Goal: Task Accomplishment & Management: Use online tool/utility

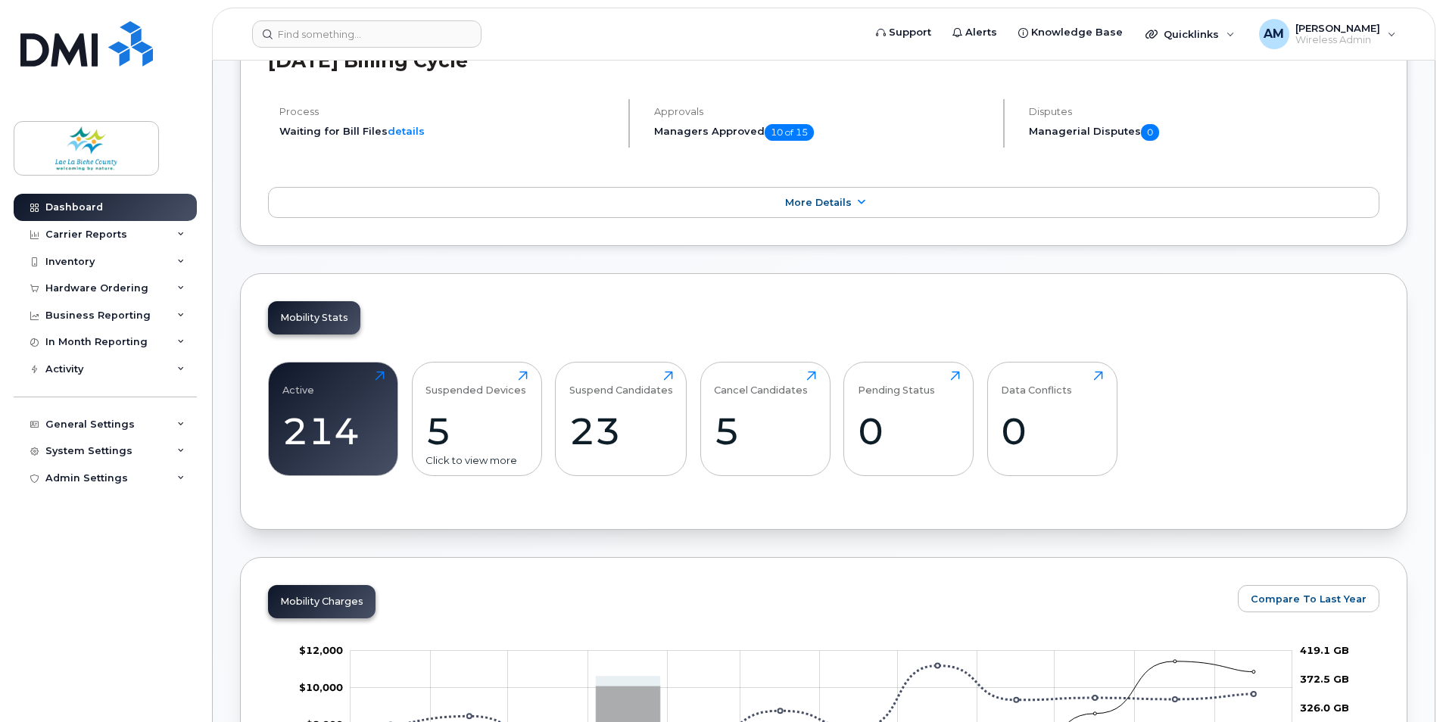
scroll to position [303, 0]
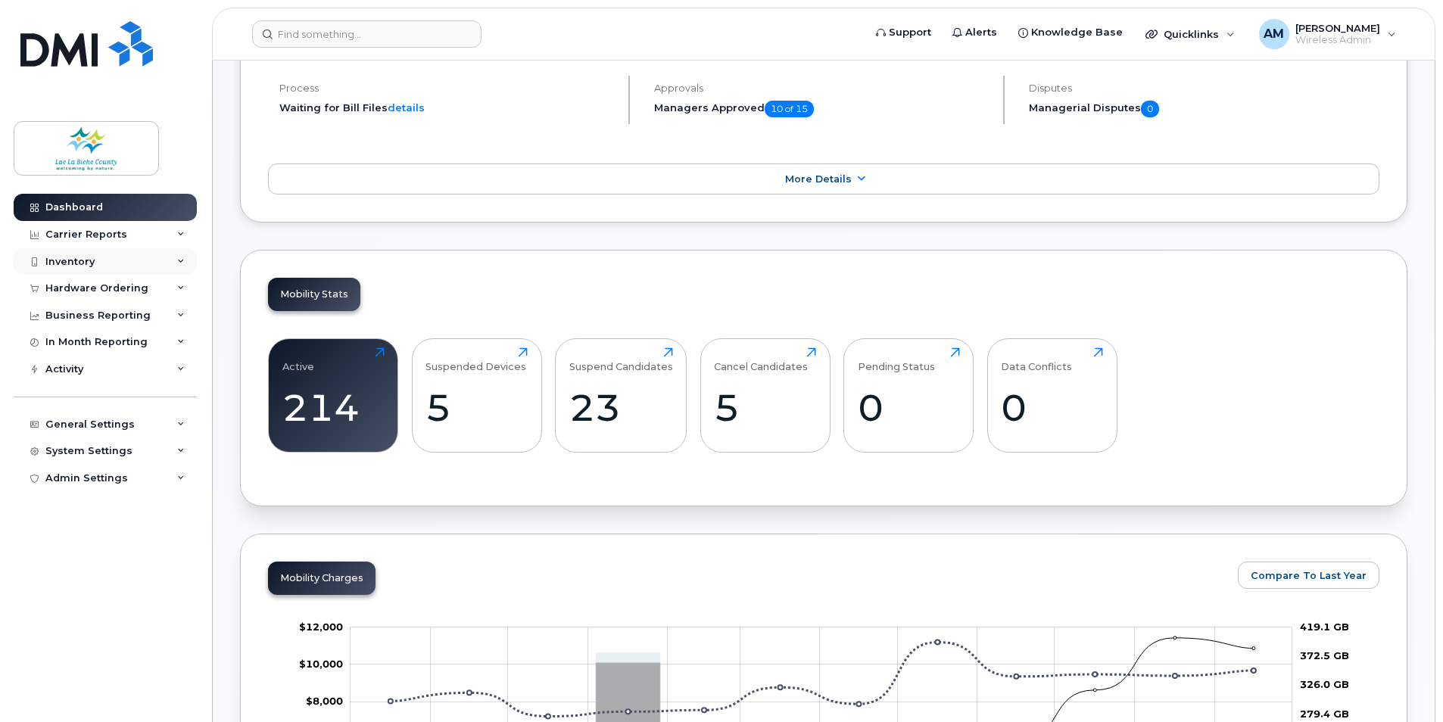
click at [110, 260] on div "Inventory" at bounding box center [105, 261] width 183 height 27
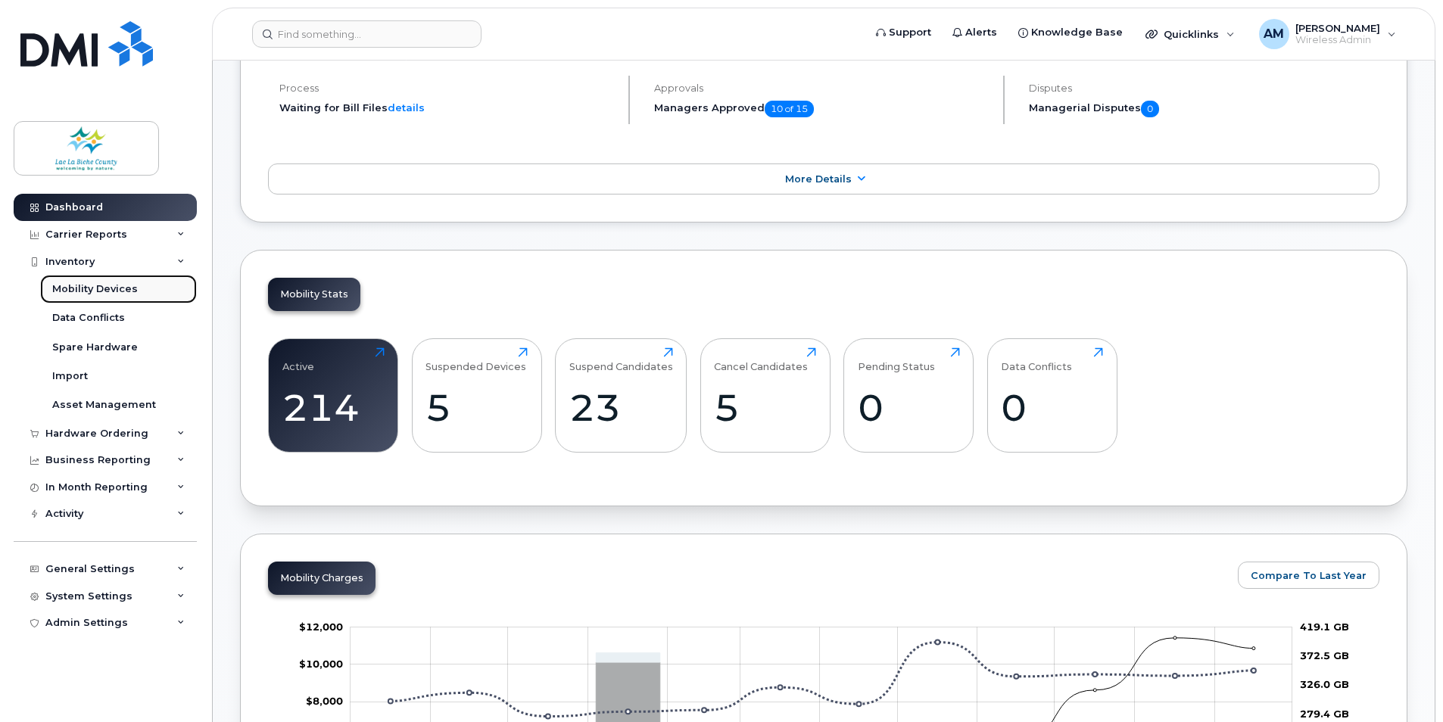
click at [99, 292] on div "Mobility Devices" at bounding box center [95, 289] width 86 height 14
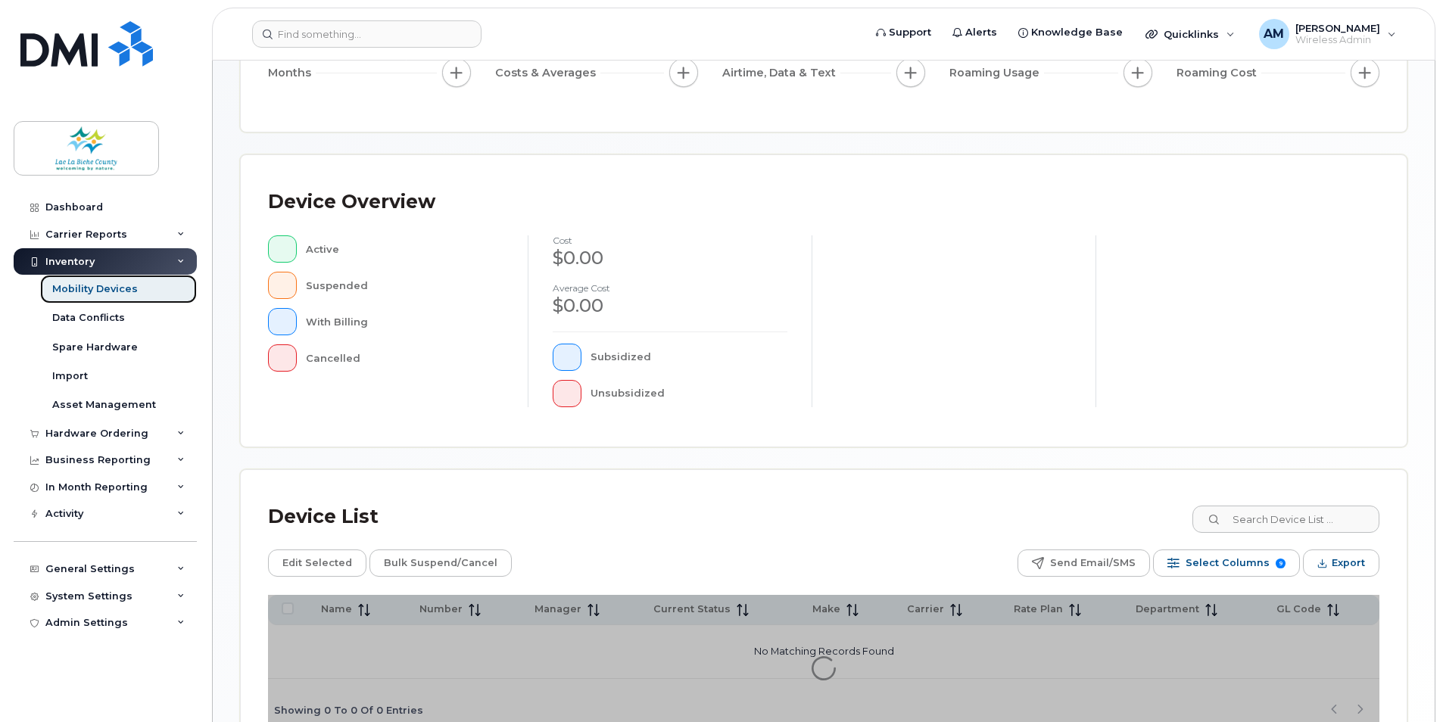
scroll to position [227, 0]
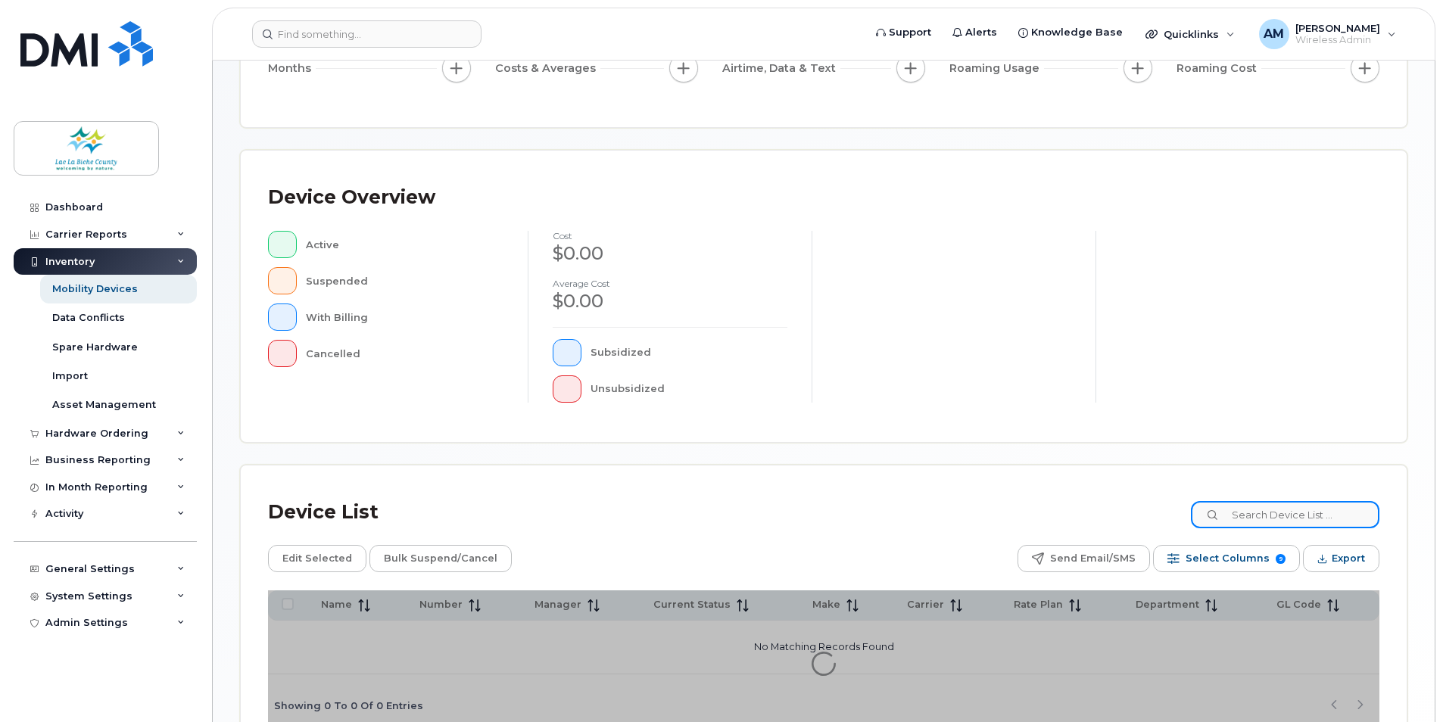
click at [1288, 519] on input at bounding box center [1285, 514] width 188 height 27
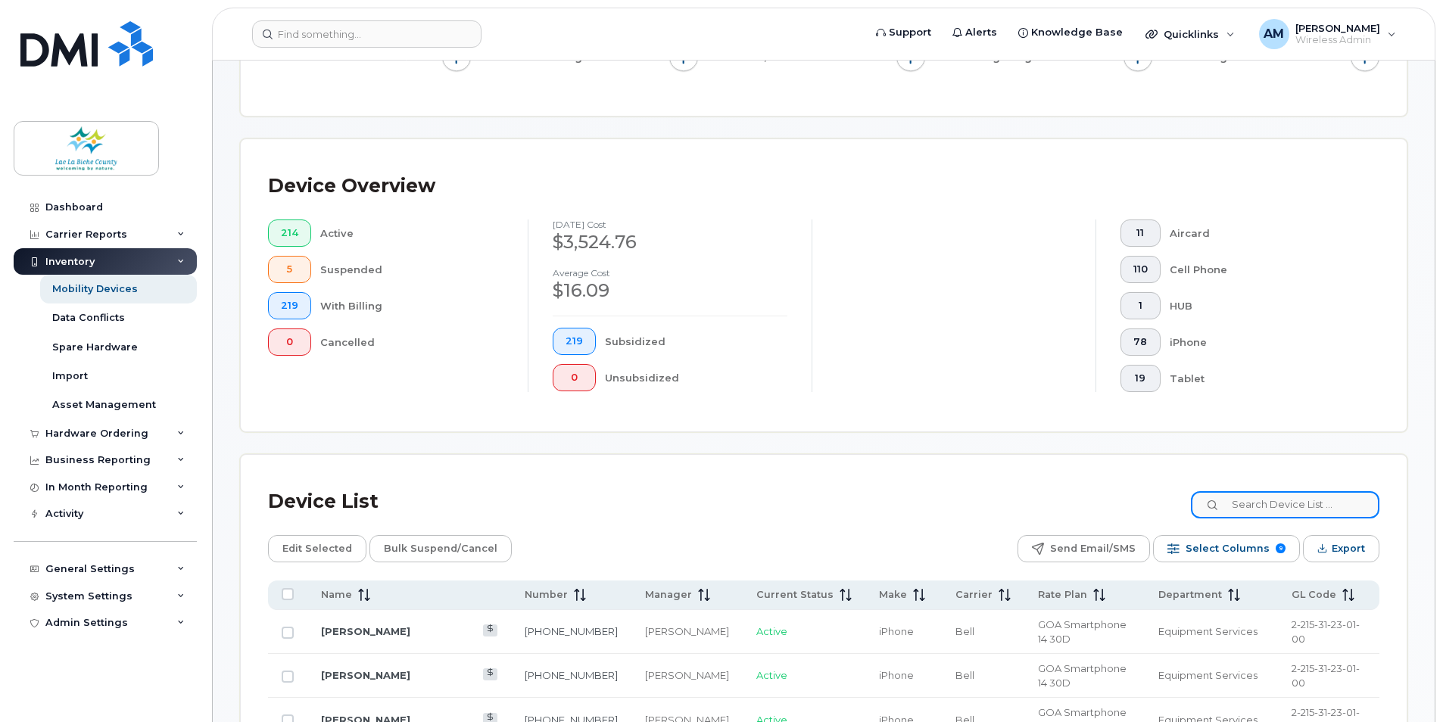
scroll to position [303, 0]
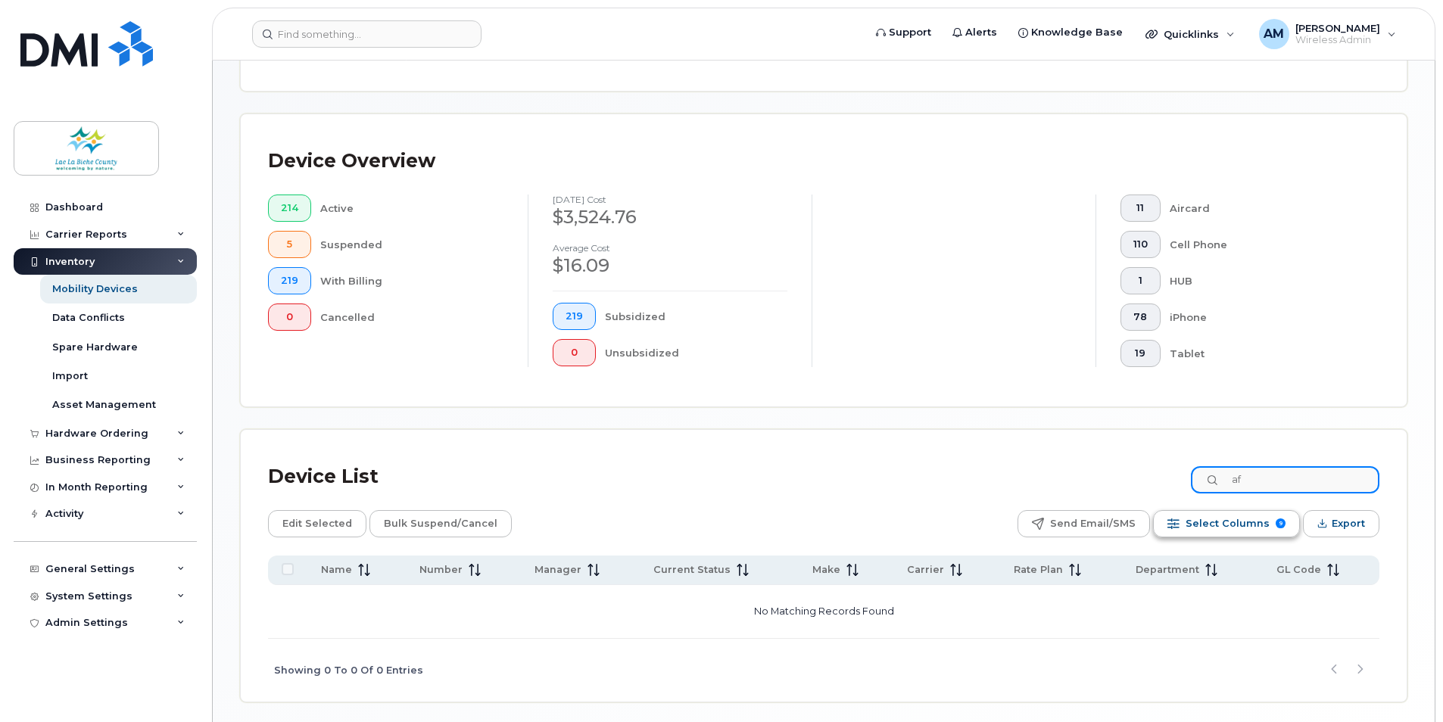
type input "a"
type input "s"
